Goal: Information Seeking & Learning: Learn about a topic

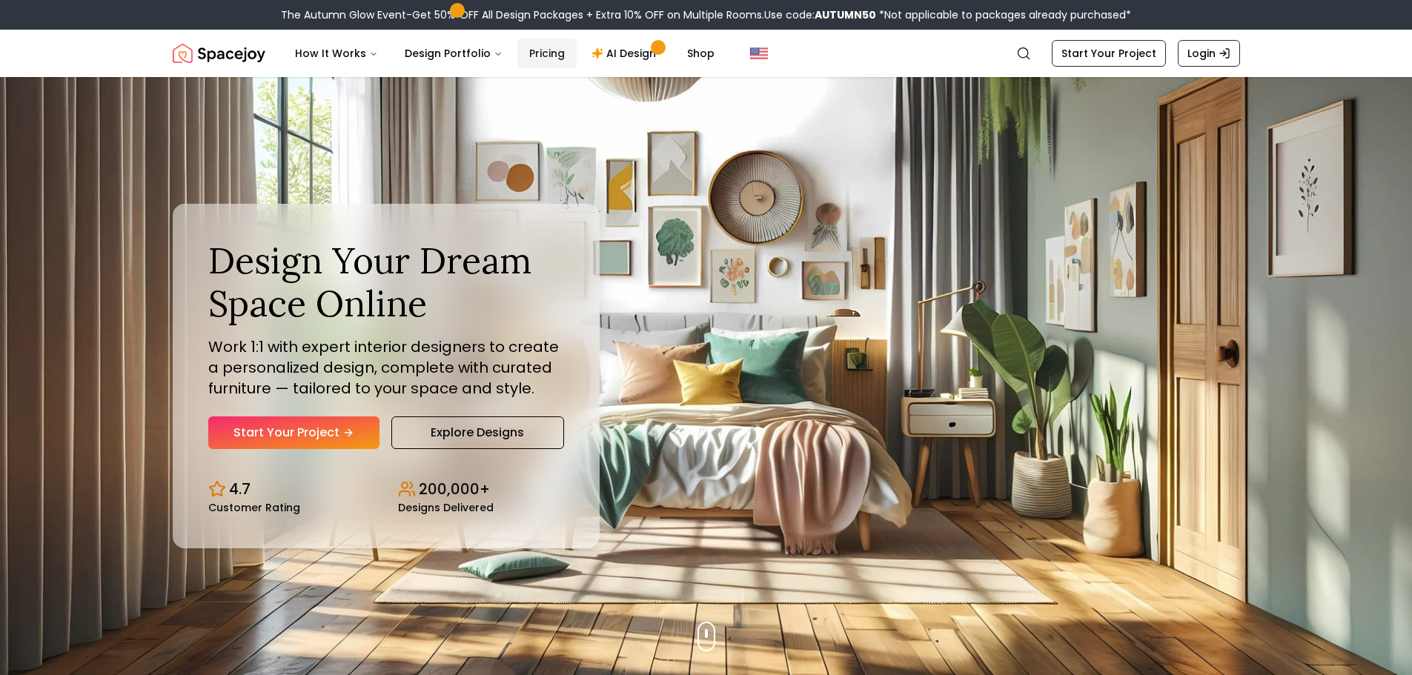
click at [537, 53] on link "Pricing" at bounding box center [546, 54] width 59 height 30
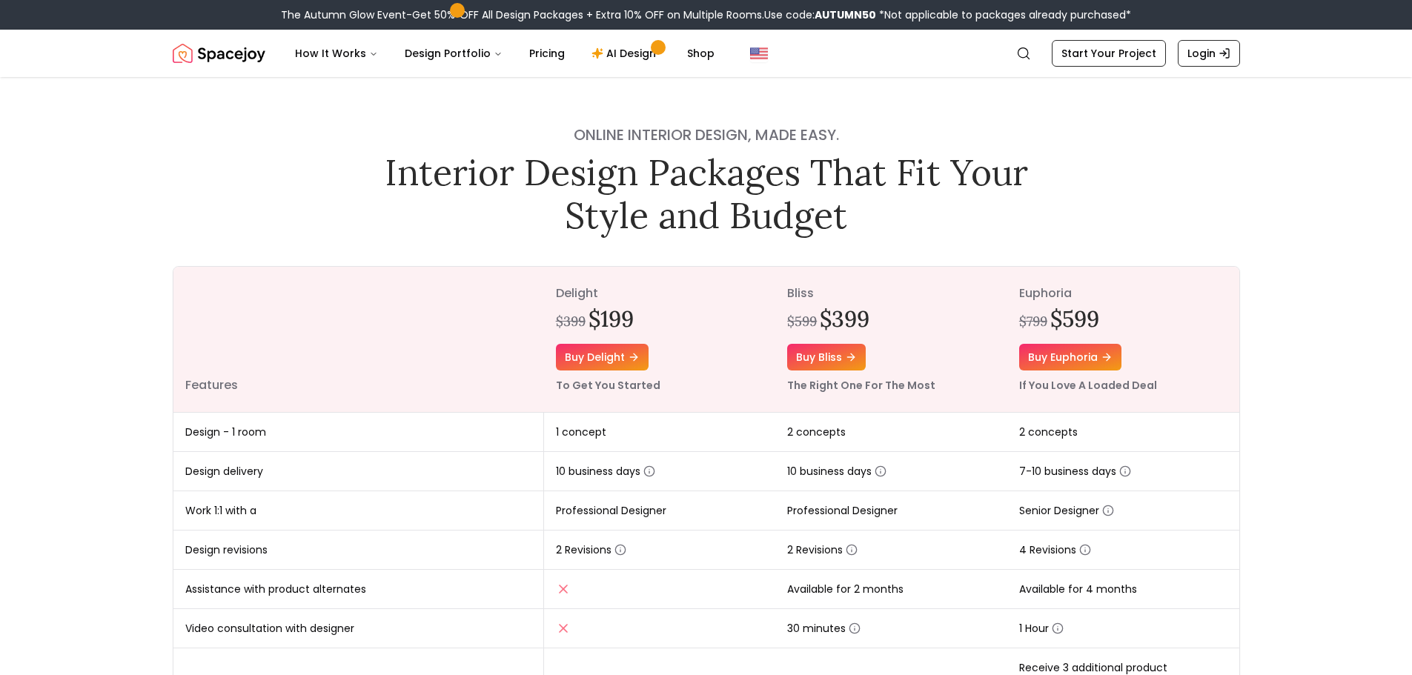
click at [231, 73] on nav "Spacejoy Search How It Works Design Portfolio Pricing AI Design Shop Search Sta…" at bounding box center [707, 53] width 1068 height 47
click at [234, 61] on img "Spacejoy" at bounding box center [219, 54] width 93 height 30
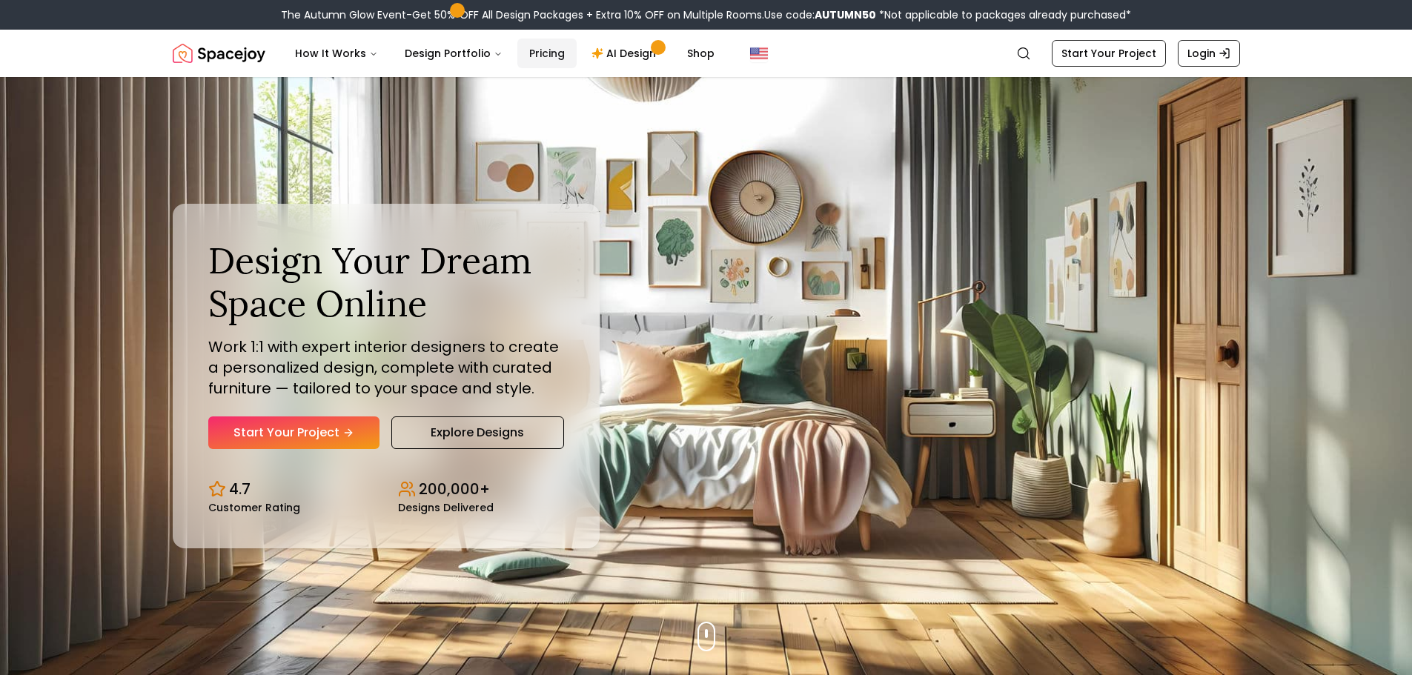
click at [533, 49] on link "Pricing" at bounding box center [546, 54] width 59 height 30
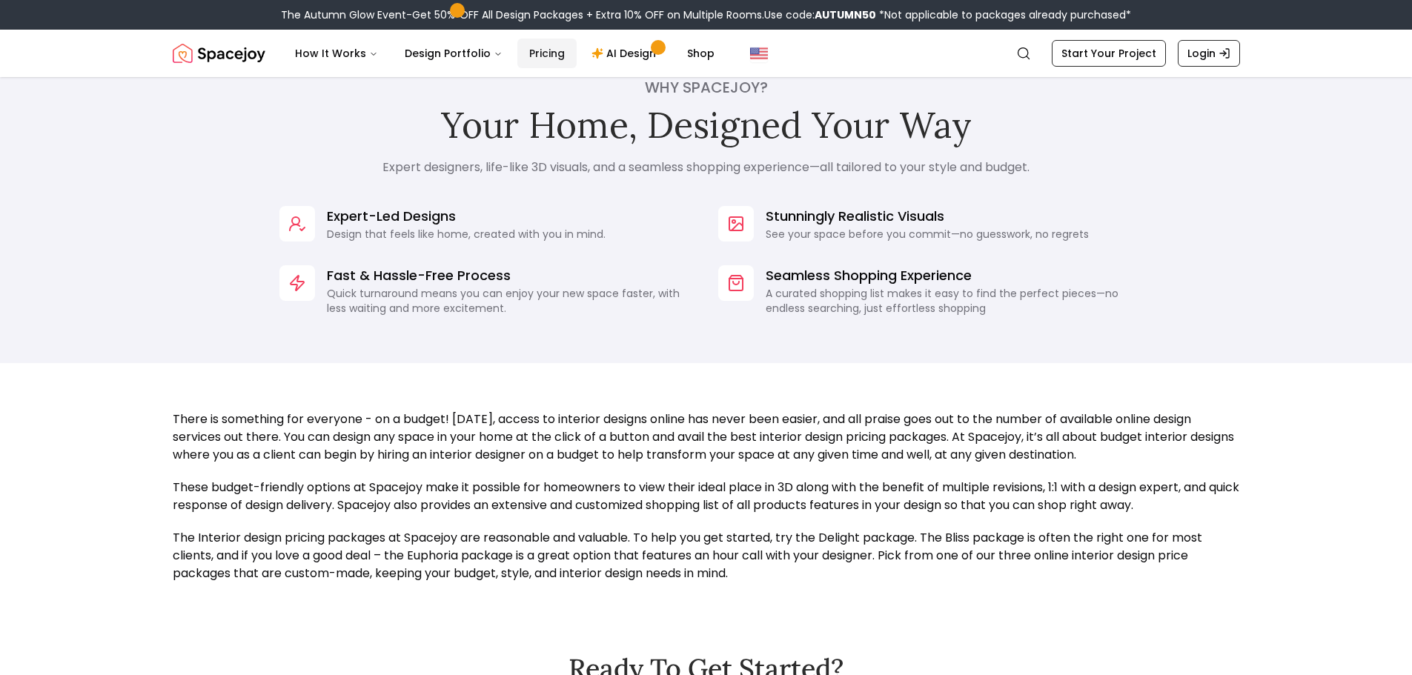
scroll to position [618, 0]
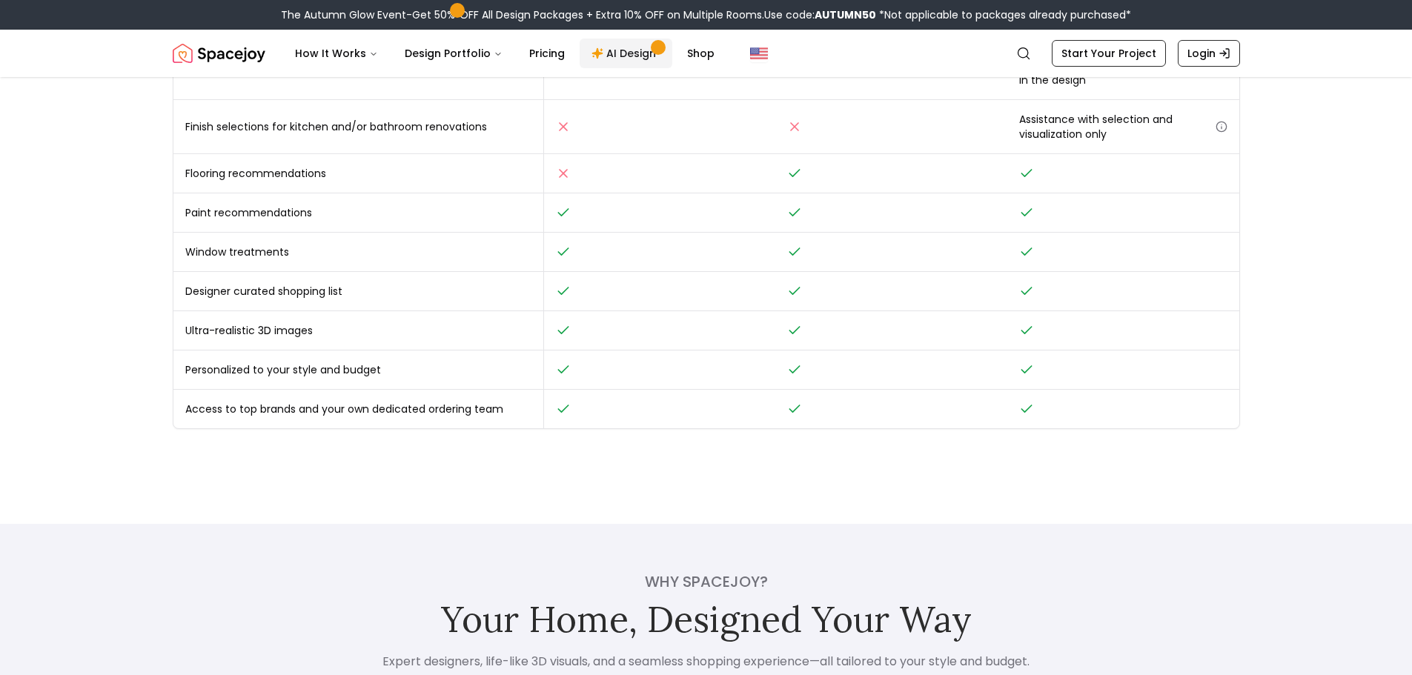
drag, startPoint x: 612, startPoint y: 45, endPoint x: 602, endPoint y: 53, distance: 13.2
click at [612, 45] on link "AI Design" at bounding box center [626, 54] width 93 height 30
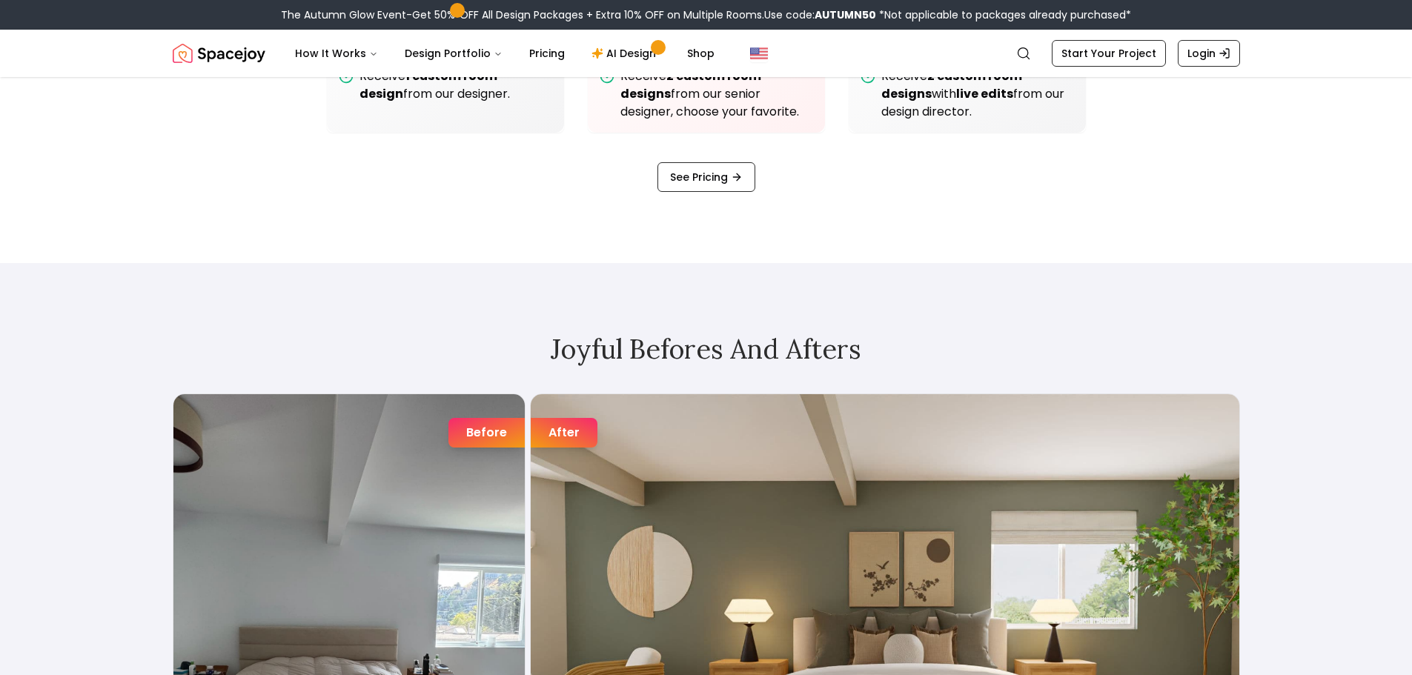
scroll to position [1977, 0]
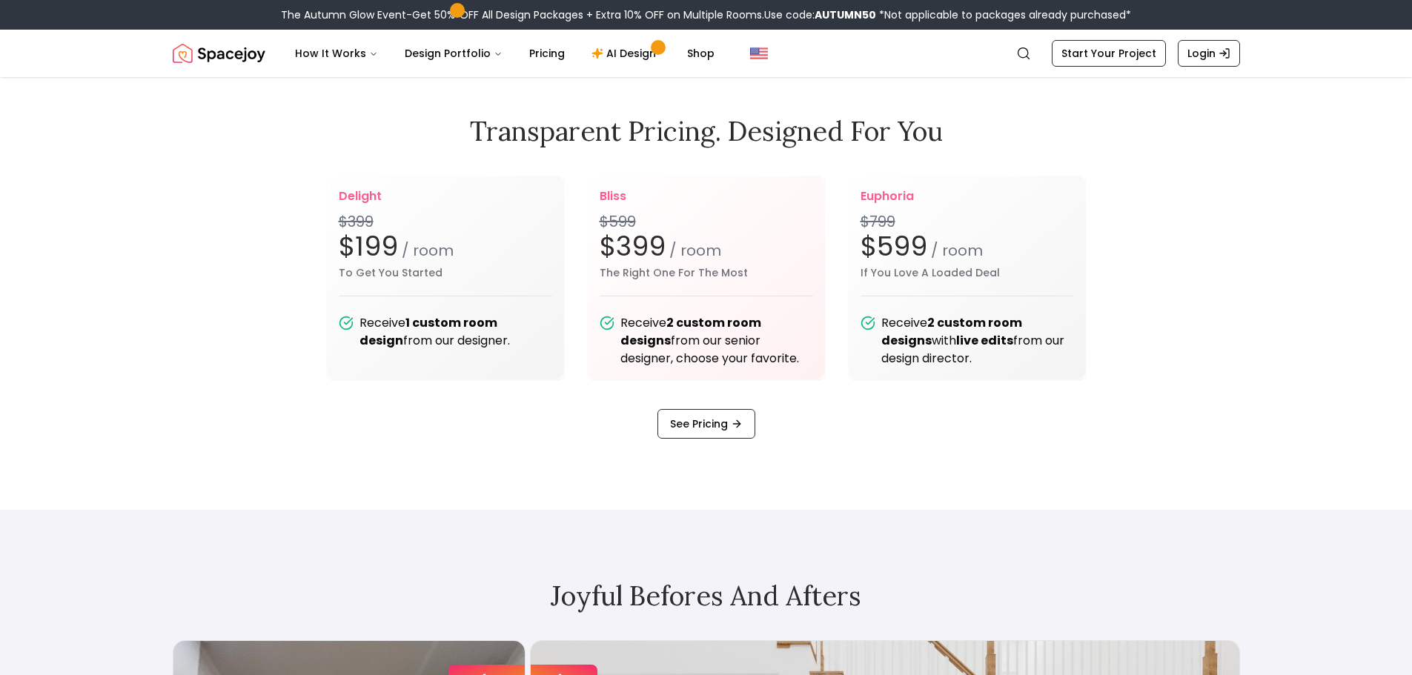
click at [171, 320] on div "Transparent pricing. Designed for you delight $399 $199 / room To Get You Start…" at bounding box center [706, 277] width 1139 height 323
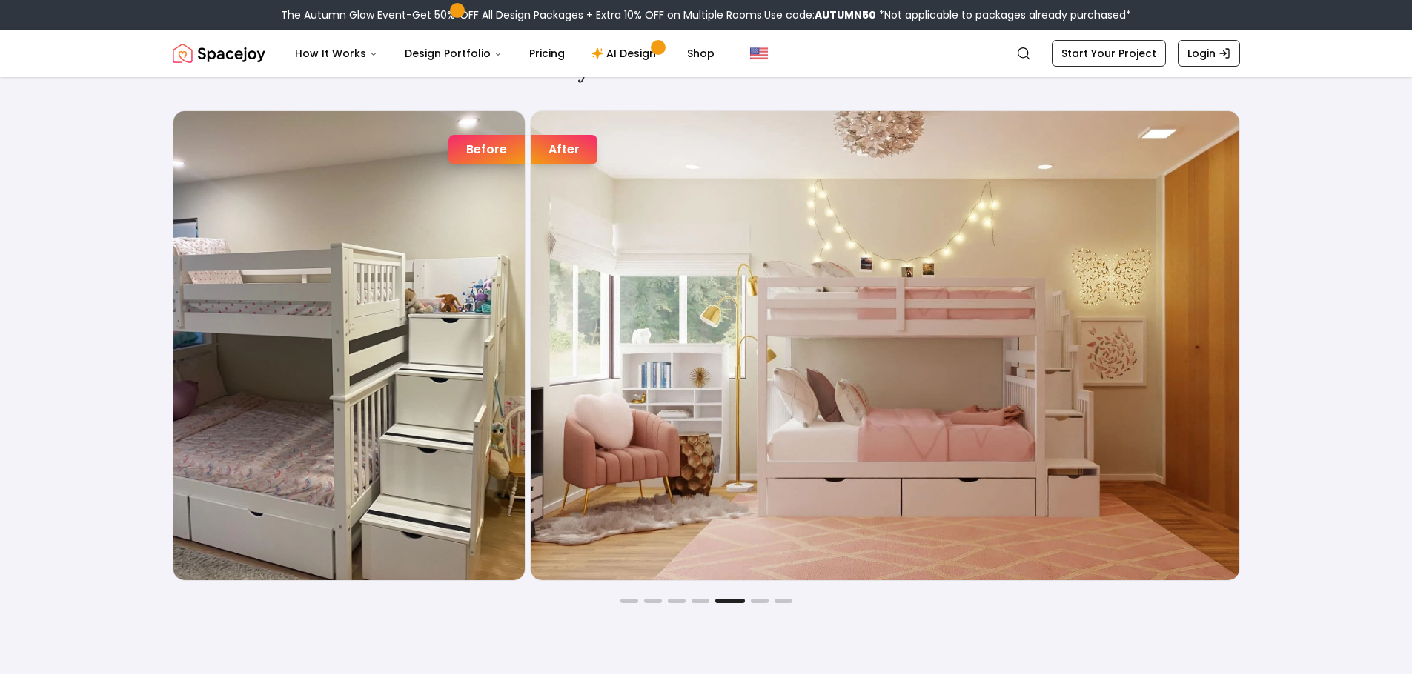
scroll to position [2471, 0]
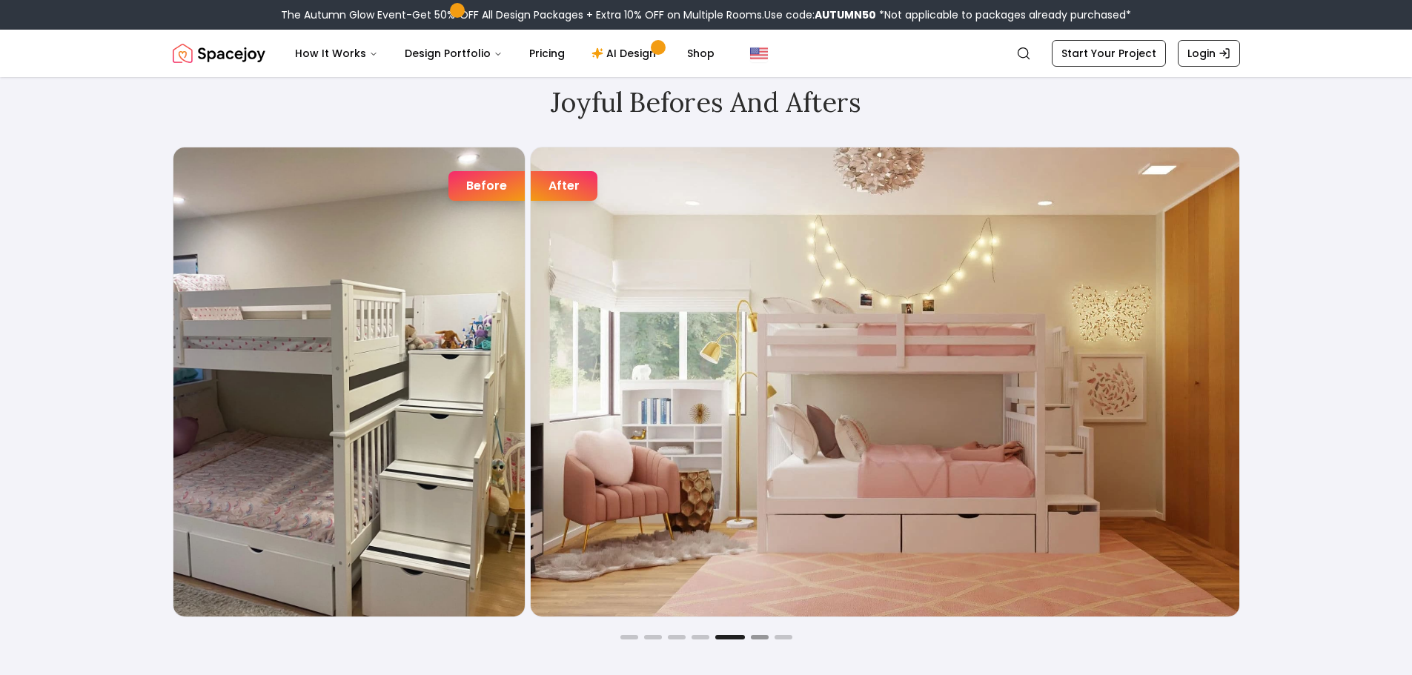
click at [755, 636] on button "Go to slide 6" at bounding box center [760, 637] width 18 height 4
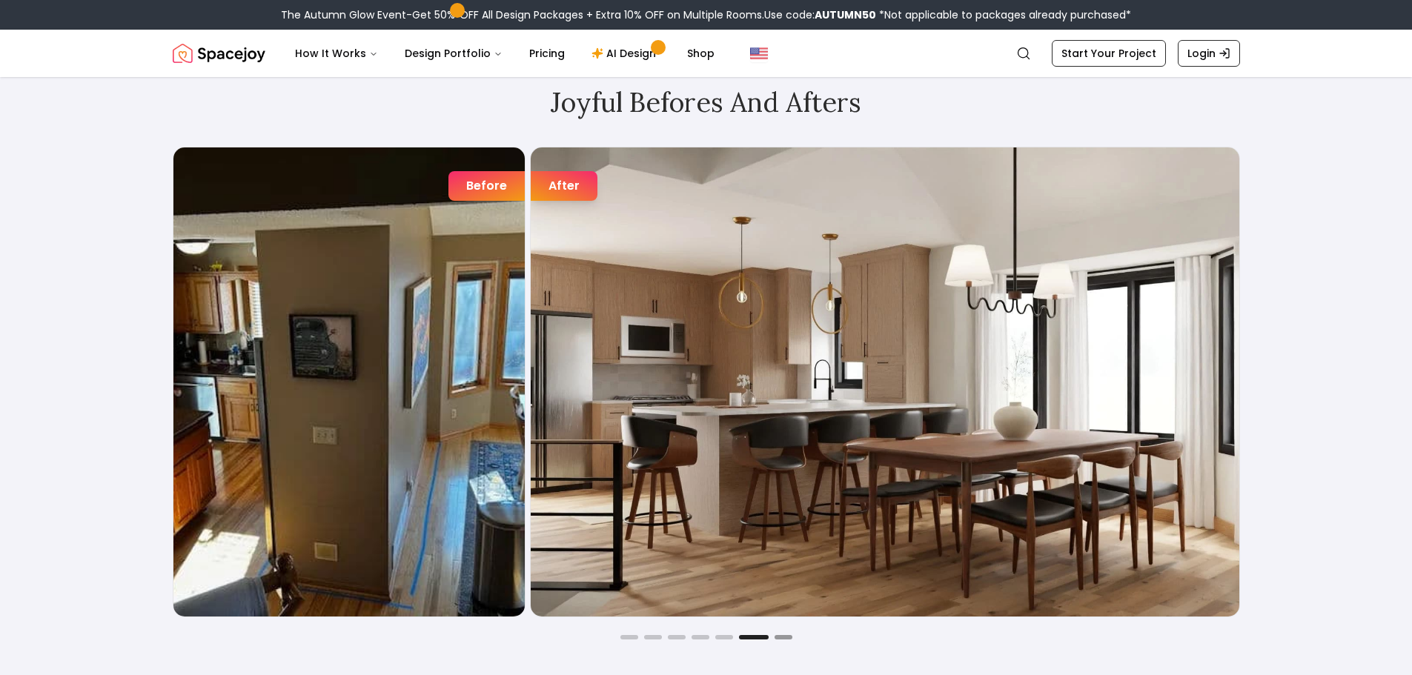
click at [787, 638] on button "Go to slide 7" at bounding box center [784, 637] width 18 height 4
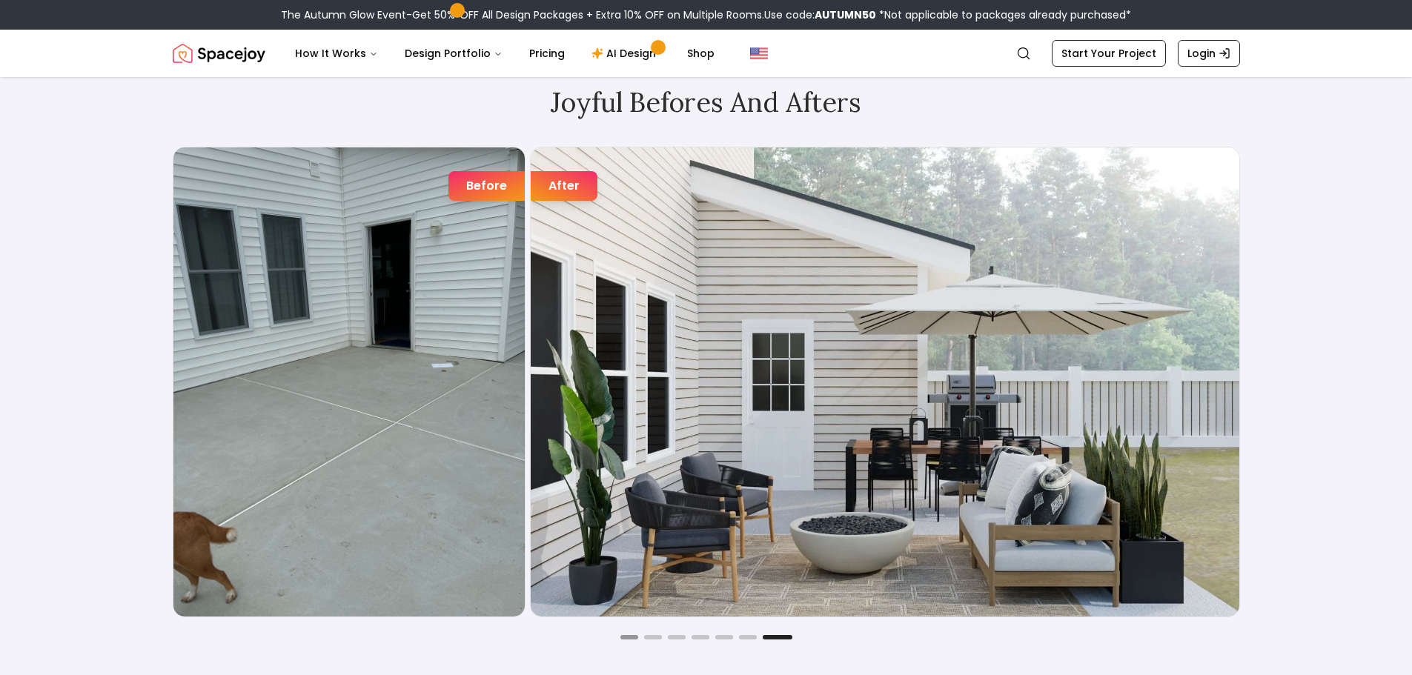
click at [629, 635] on button "Go to slide 1" at bounding box center [630, 637] width 18 height 4
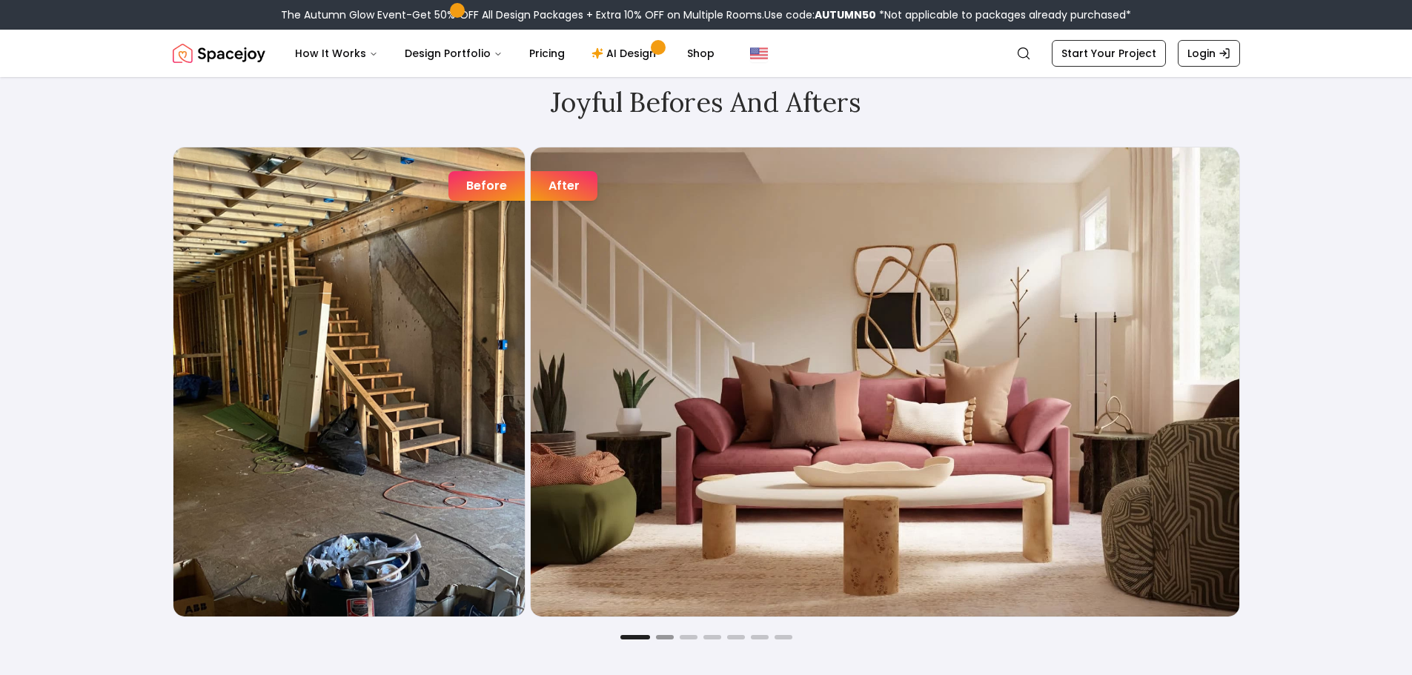
click at [665, 637] on button "Go to slide 2" at bounding box center [665, 637] width 18 height 4
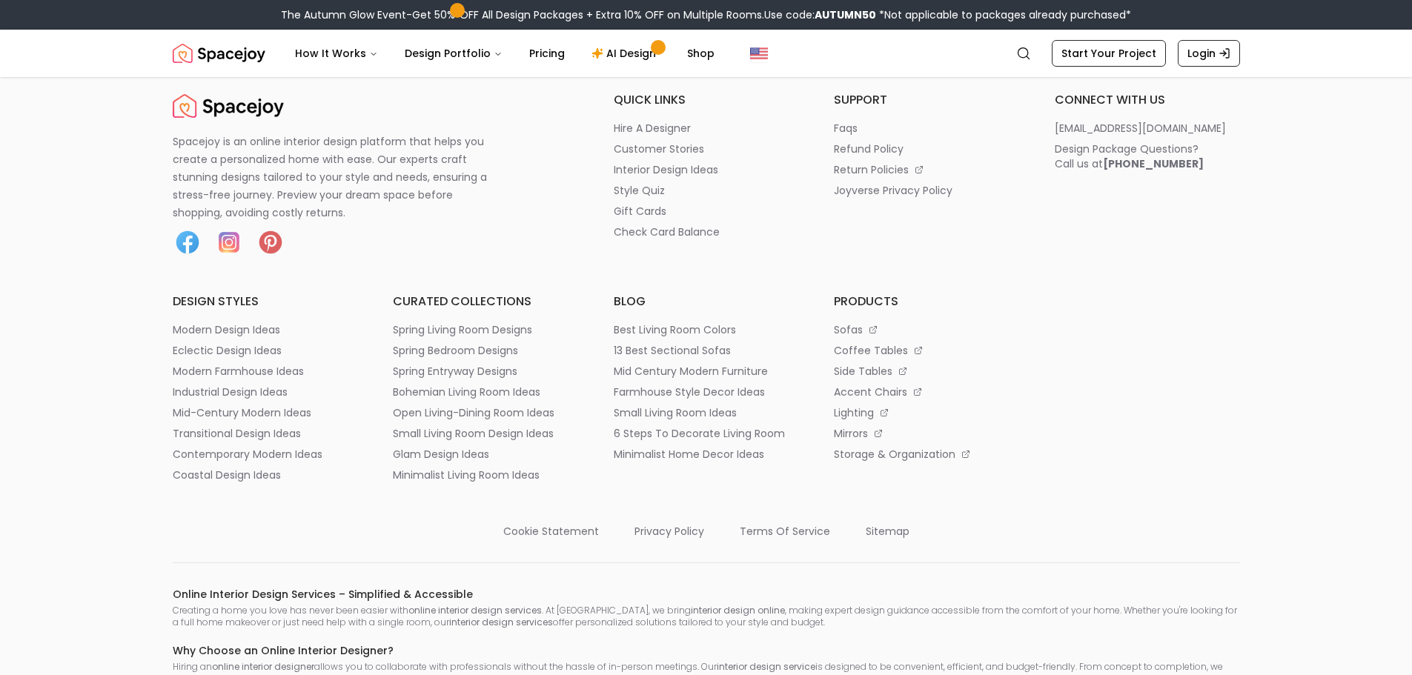
scroll to position [7667, 0]
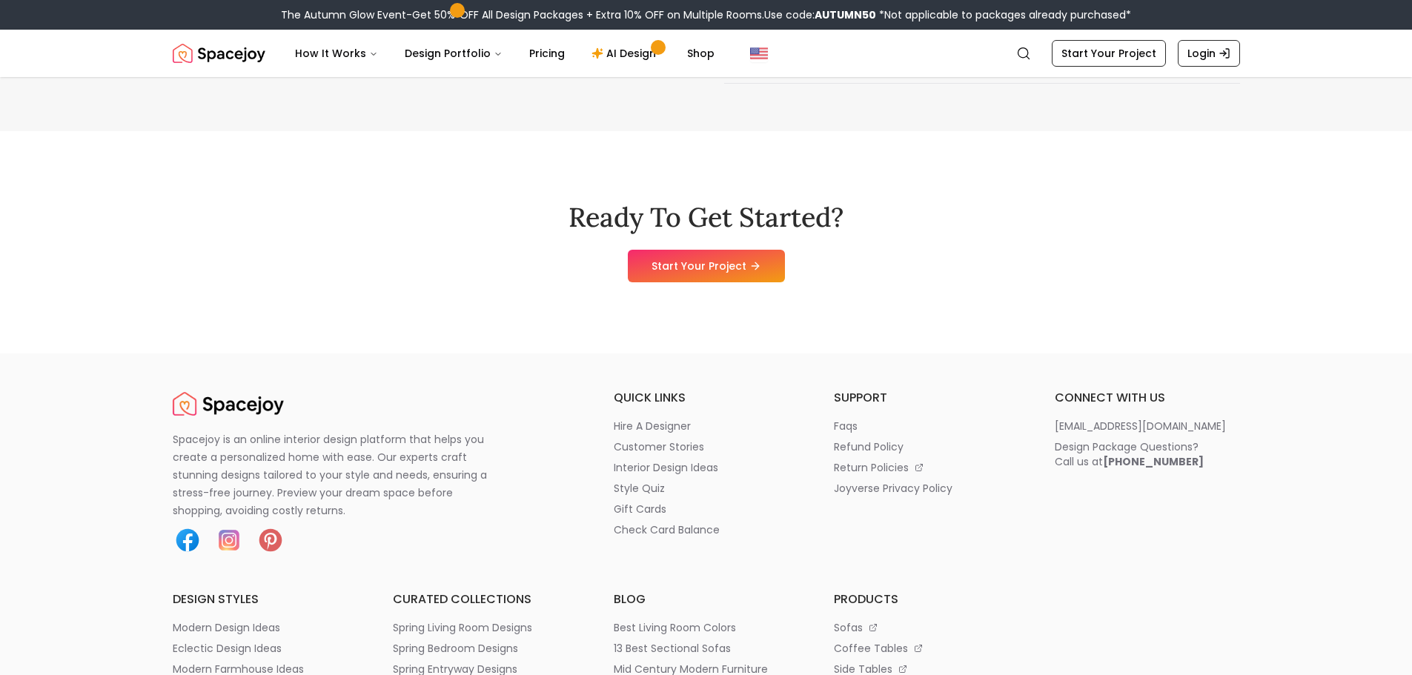
click at [193, 543] on img at bounding box center [188, 541] width 30 height 30
